Goal: Information Seeking & Learning: Learn about a topic

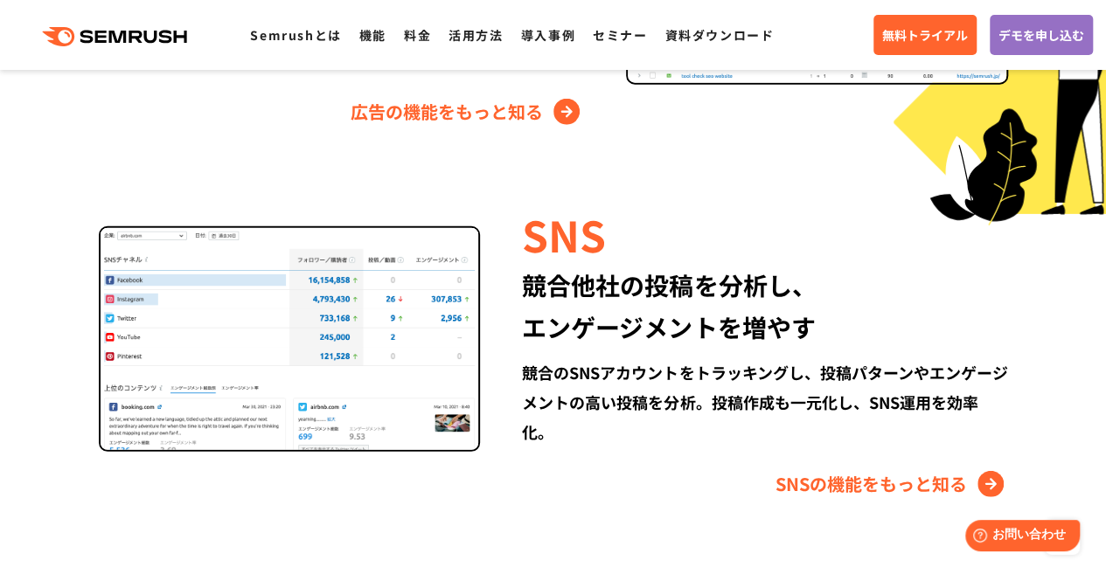
scroll to position [2255, 0]
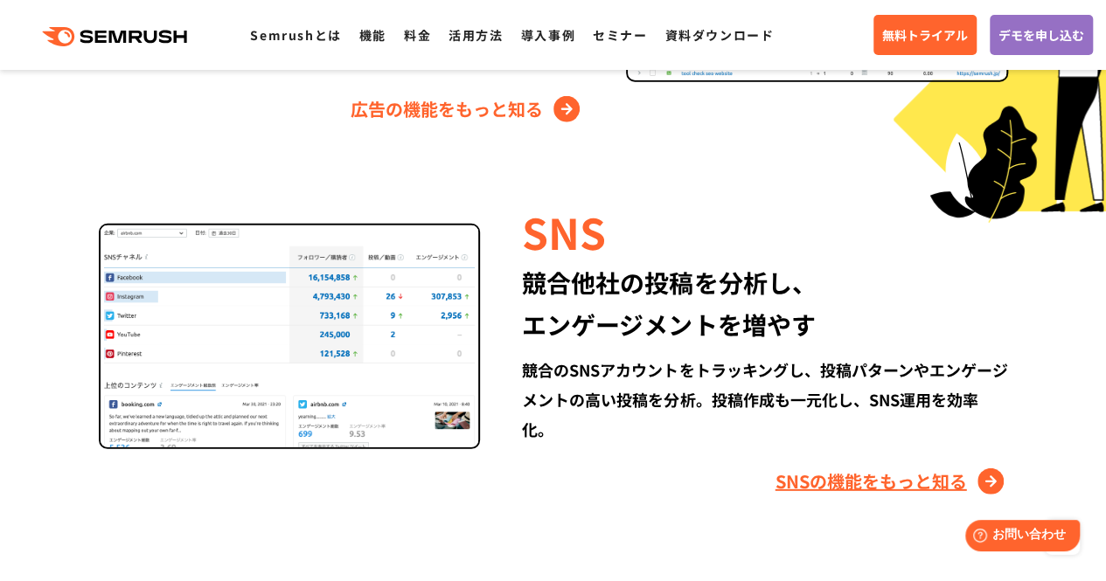
click at [819, 493] on link "SNSの機能をもっと知る" at bounding box center [891, 482] width 233 height 28
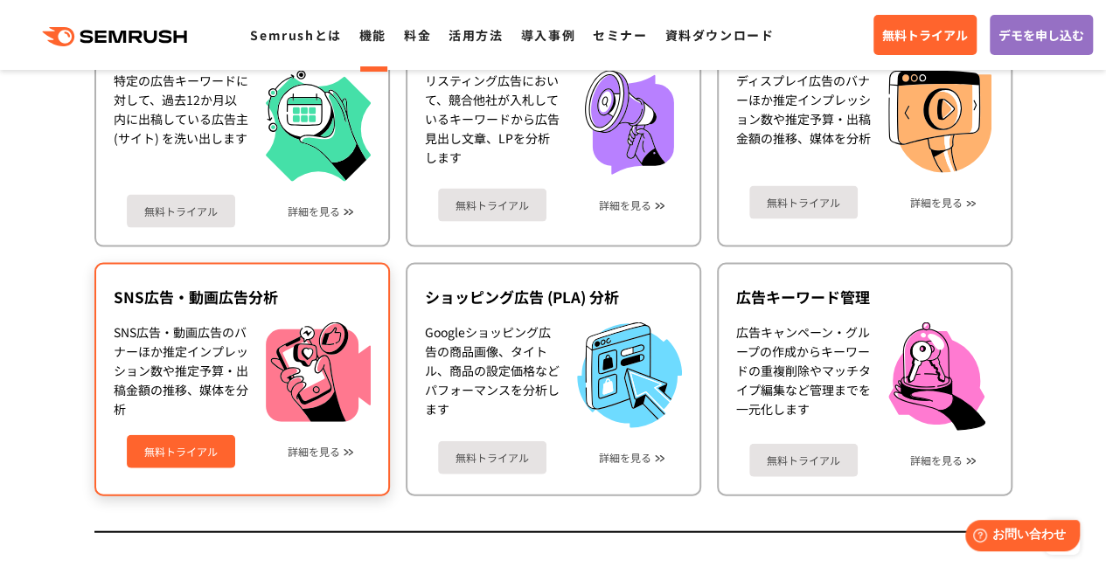
scroll to position [1767, 0]
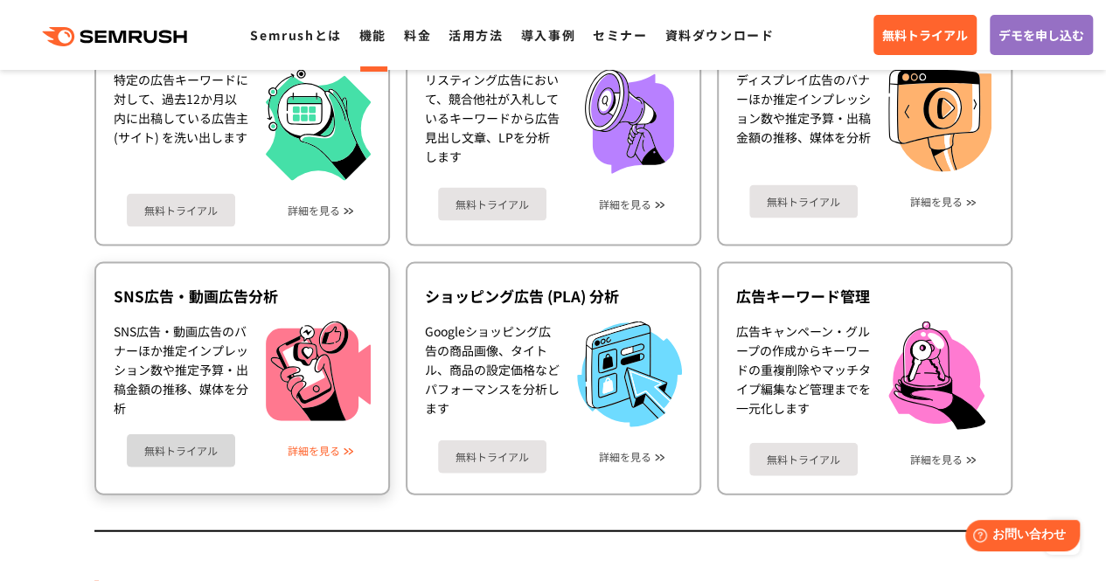
click at [323, 452] on link "詳細を見る" at bounding box center [314, 451] width 52 height 12
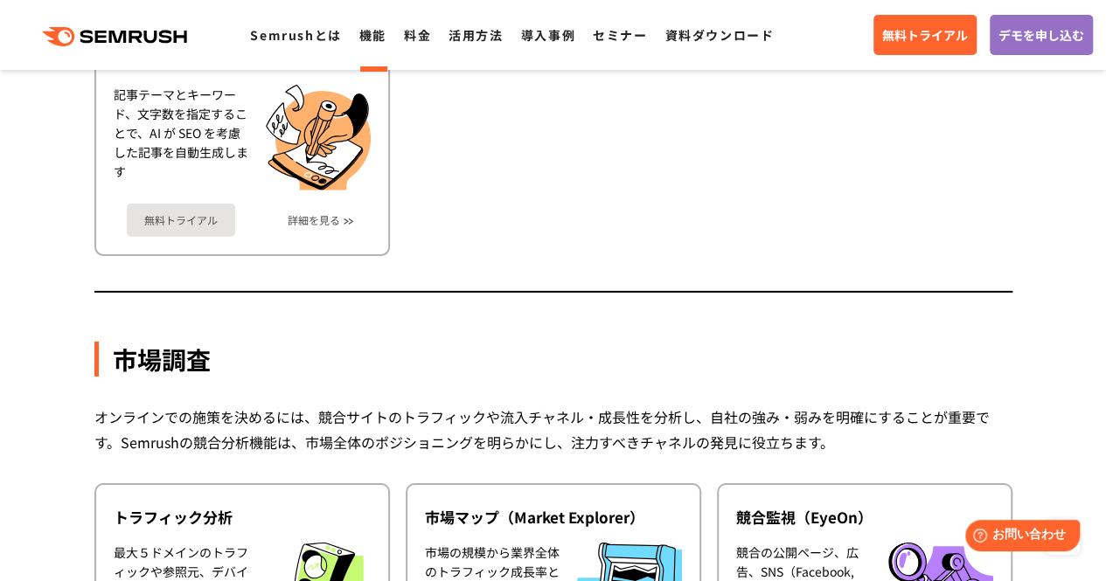
scroll to position [3014, 0]
